Goal: Connect with others: Connect with others

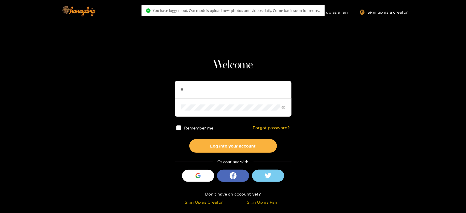
type input "*"
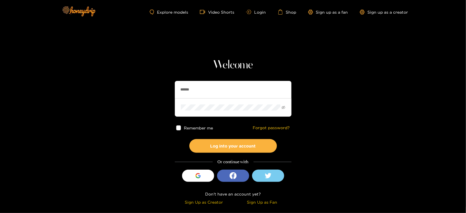
type input "******"
click at [220, 101] on span at bounding box center [233, 108] width 117 height 18
click at [189, 139] on button "Log into your account" at bounding box center [232, 146] width 87 height 14
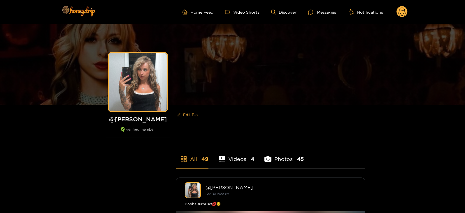
click at [404, 10] on circle at bounding box center [401, 11] width 11 height 11
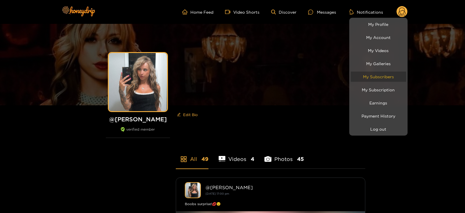
click at [374, 78] on link "My Subscribers" at bounding box center [378, 77] width 55 height 10
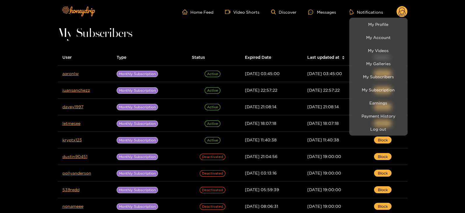
click at [76, 75] on div at bounding box center [232, 106] width 465 height 213
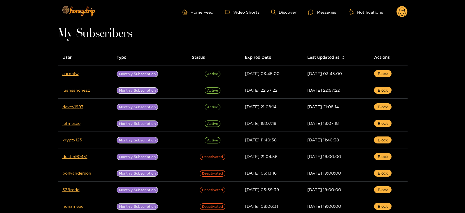
click at [76, 75] on link "aaronlw" at bounding box center [70, 73] width 16 height 4
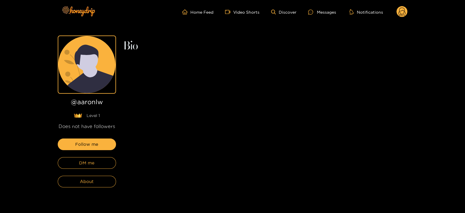
click at [95, 152] on div "Follow me DM me About" at bounding box center [87, 163] width 58 height 49
click at [92, 162] on span "DM me" at bounding box center [86, 163] width 15 height 7
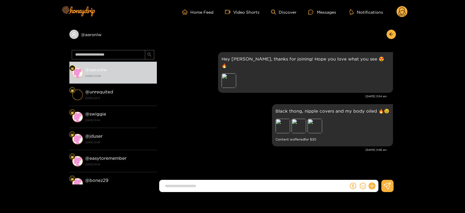
click at [400, 19] on div "Home Feed Video Shorts Discover Messages Notifications 0" at bounding box center [233, 12] width 350 height 24
click at [402, 11] on circle at bounding box center [401, 11] width 11 height 11
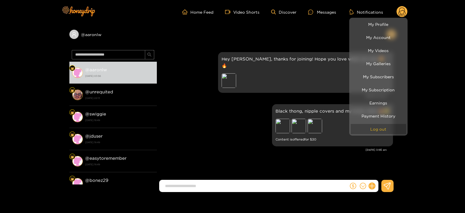
click at [361, 131] on button "Log out" at bounding box center [378, 129] width 55 height 10
